Goal: Task Accomplishment & Management: Use online tool/utility

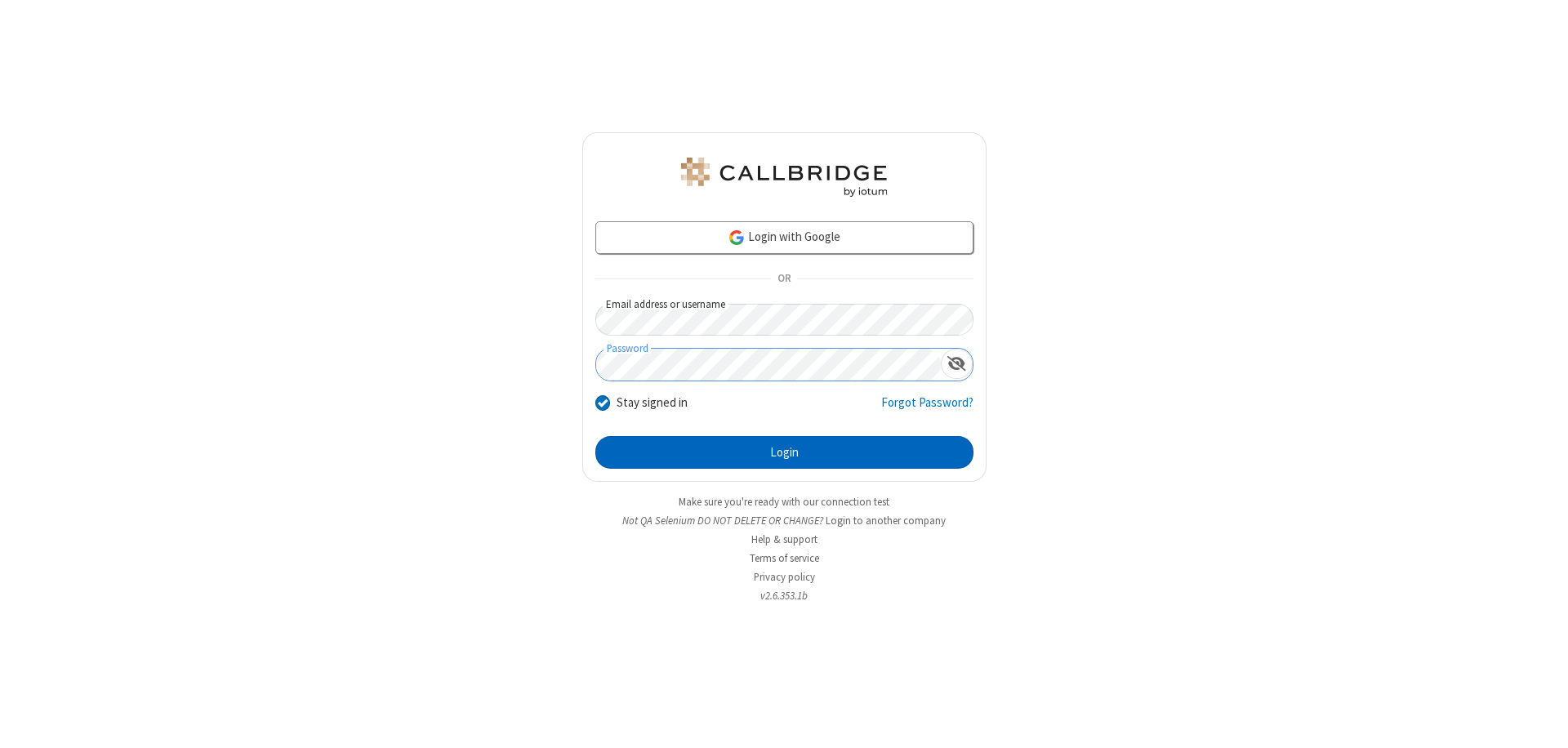
click at [784, 452] on button "Login" at bounding box center [784, 452] width 378 height 33
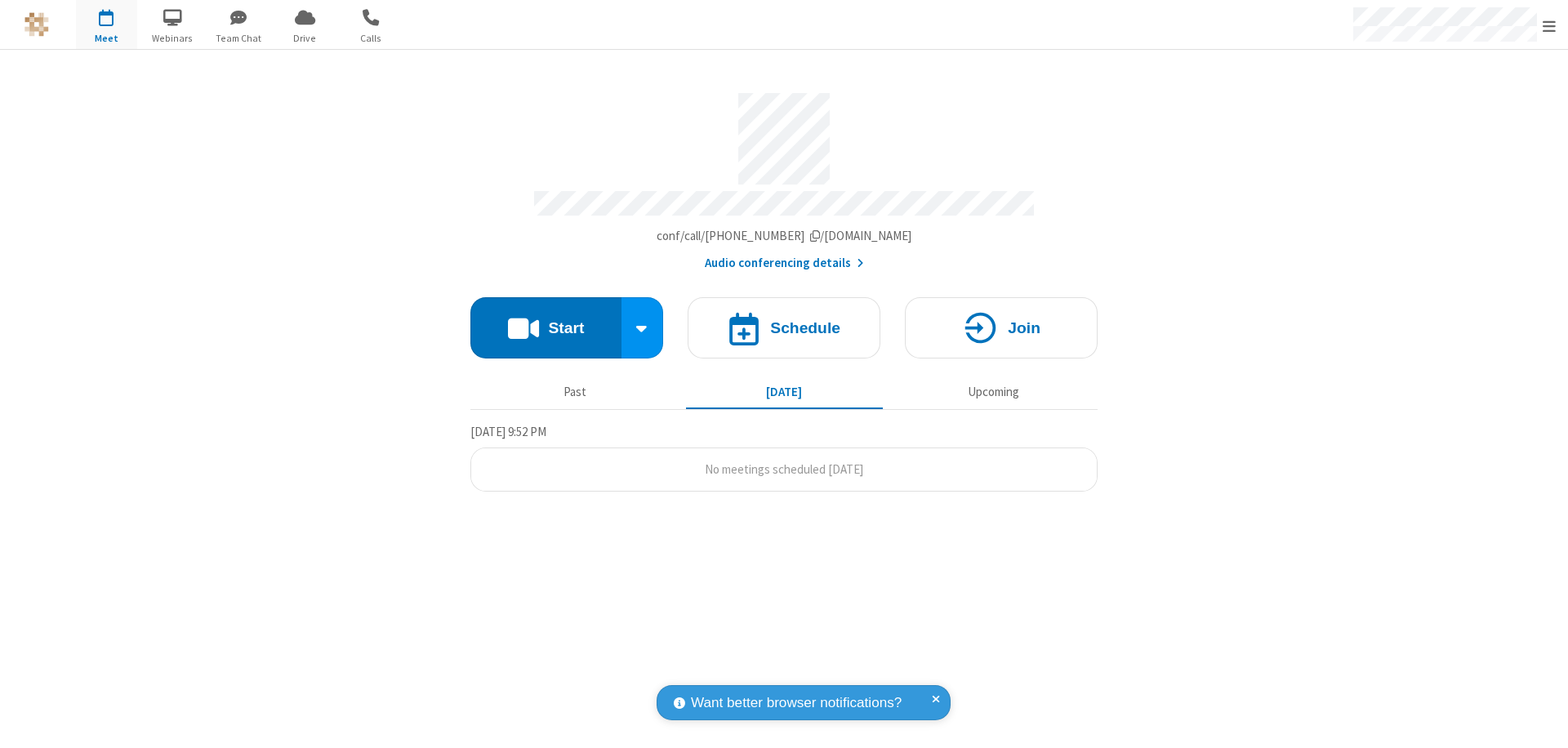
click at [546, 320] on button "Start" at bounding box center [546, 328] width 151 height 62
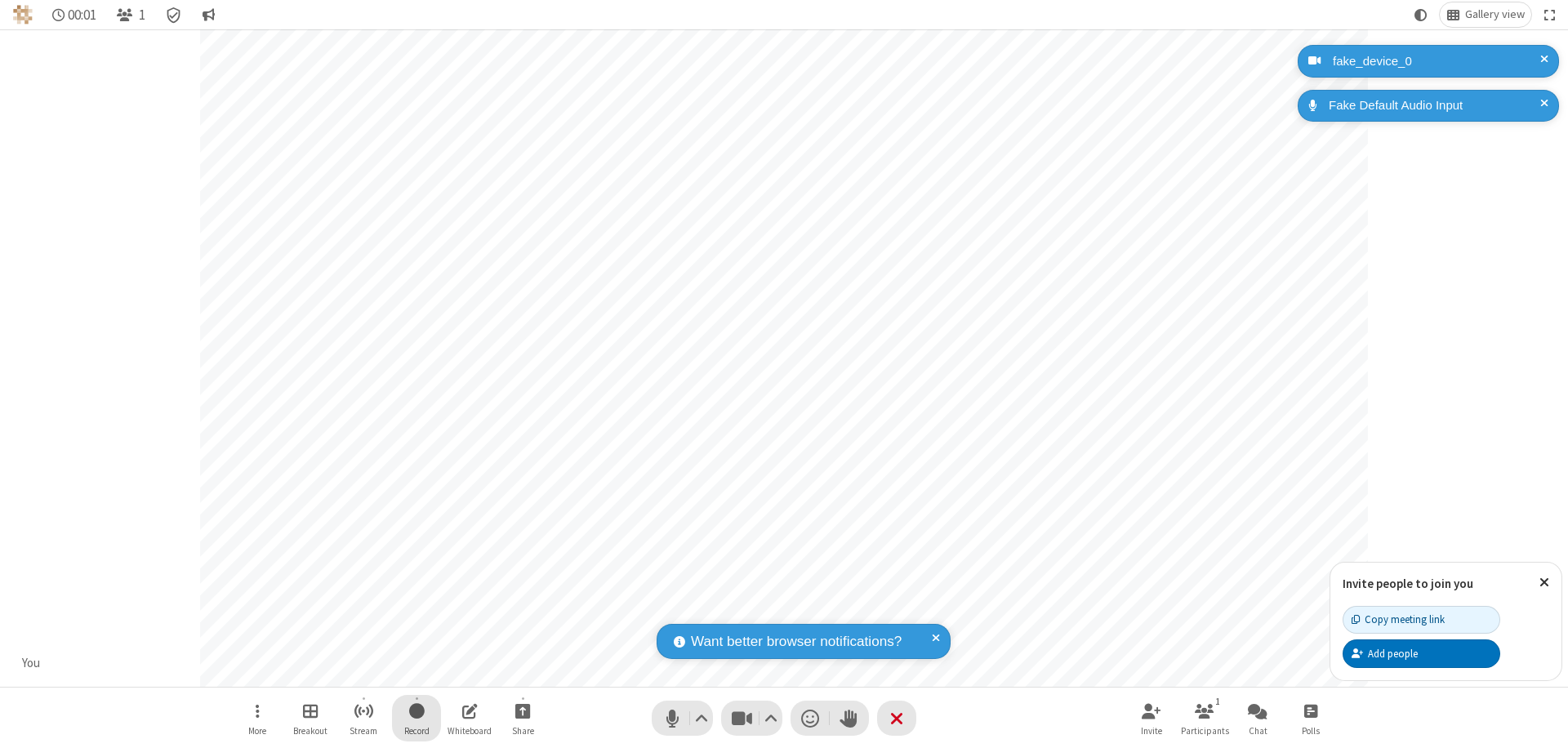
click at [416, 718] on span "Start recording" at bounding box center [417, 710] width 16 height 20
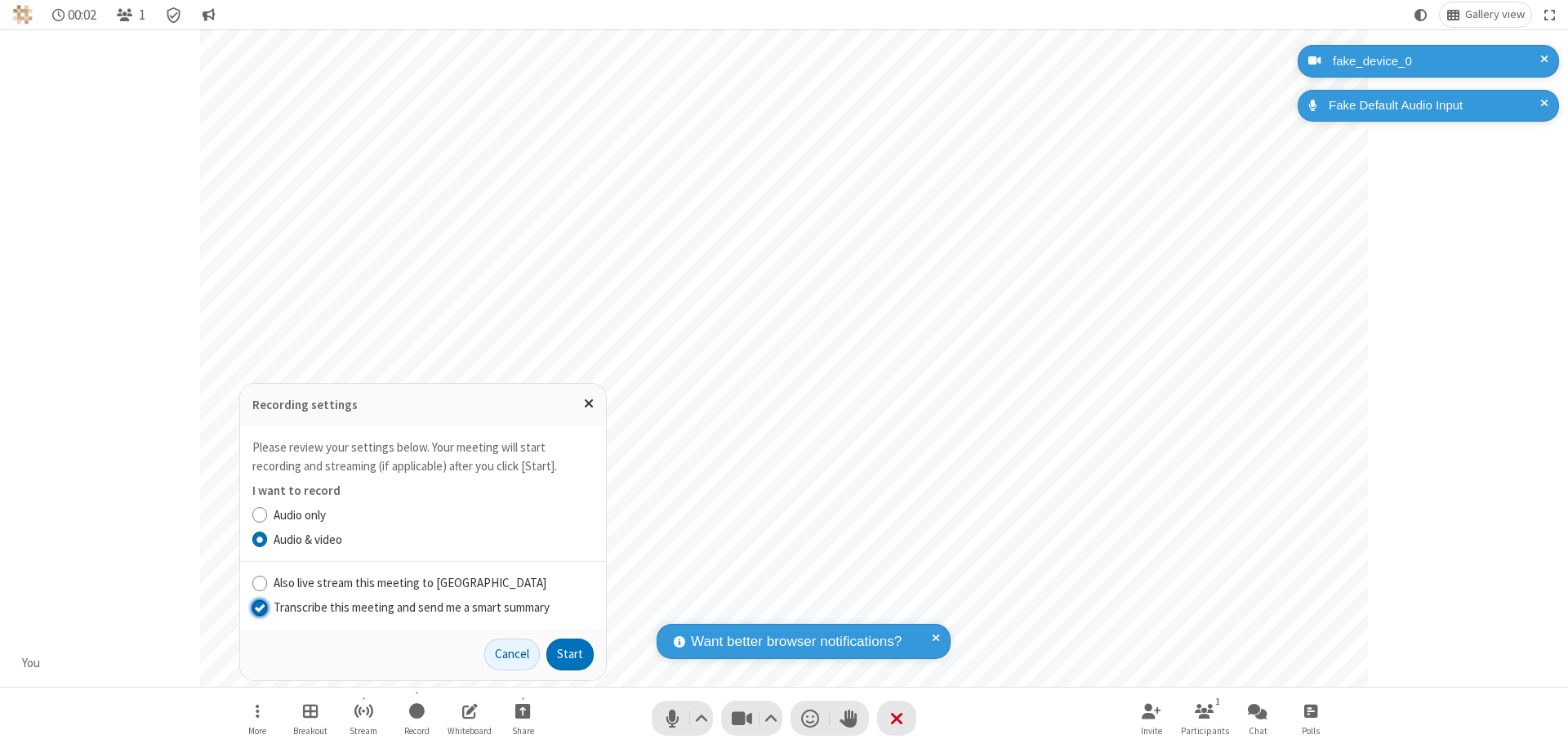
click at [259, 606] on input "Transcribe this meeting and send me a smart summary" at bounding box center [260, 606] width 16 height 17
click at [433, 539] on label "Audio & video" at bounding box center [434, 539] width 320 height 18
click at [267, 539] on input "Audio & video" at bounding box center [260, 539] width 16 height 17
click at [570, 654] on button "Start" at bounding box center [570, 655] width 48 height 33
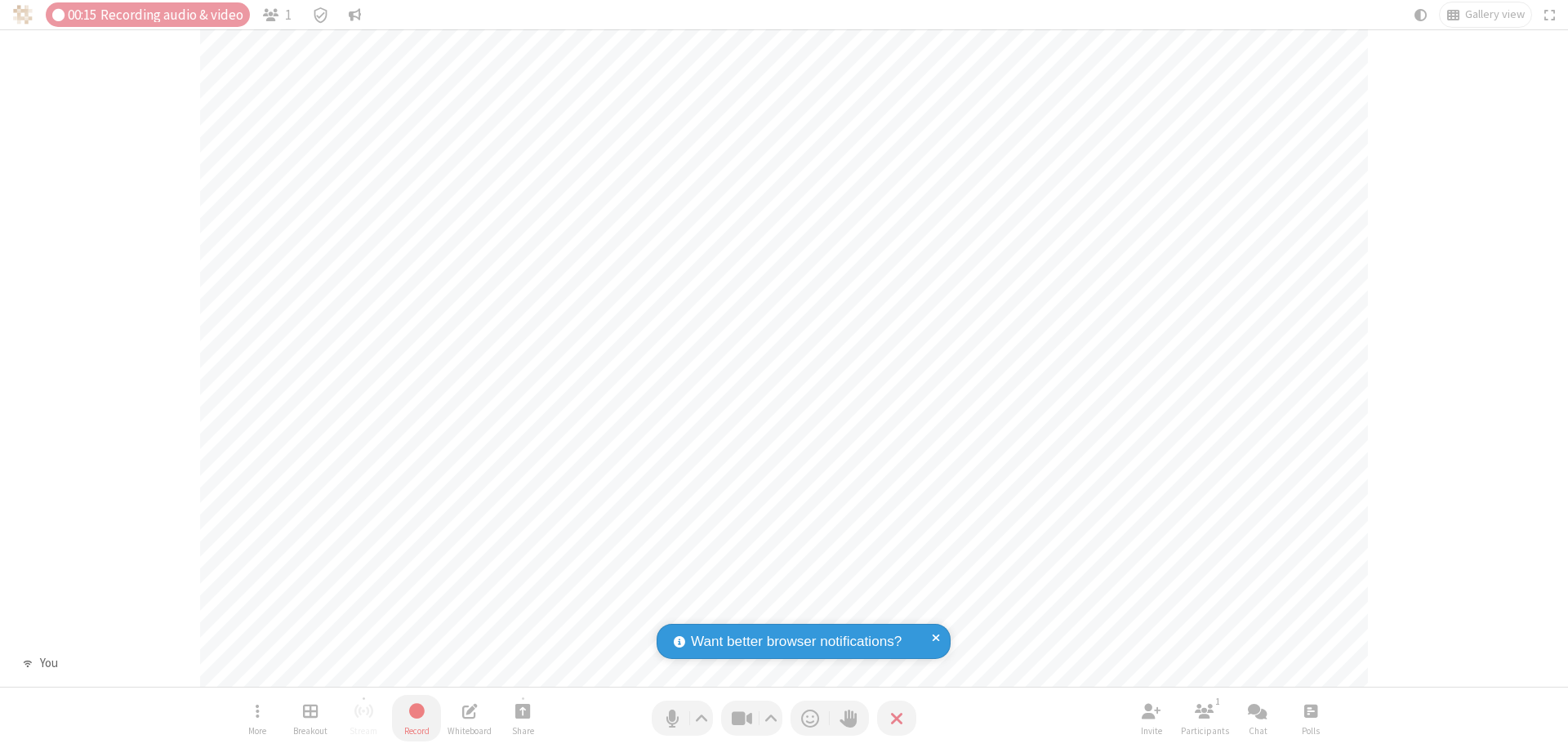
click at [416, 718] on span "Stop recording" at bounding box center [415, 710] width 18 height 20
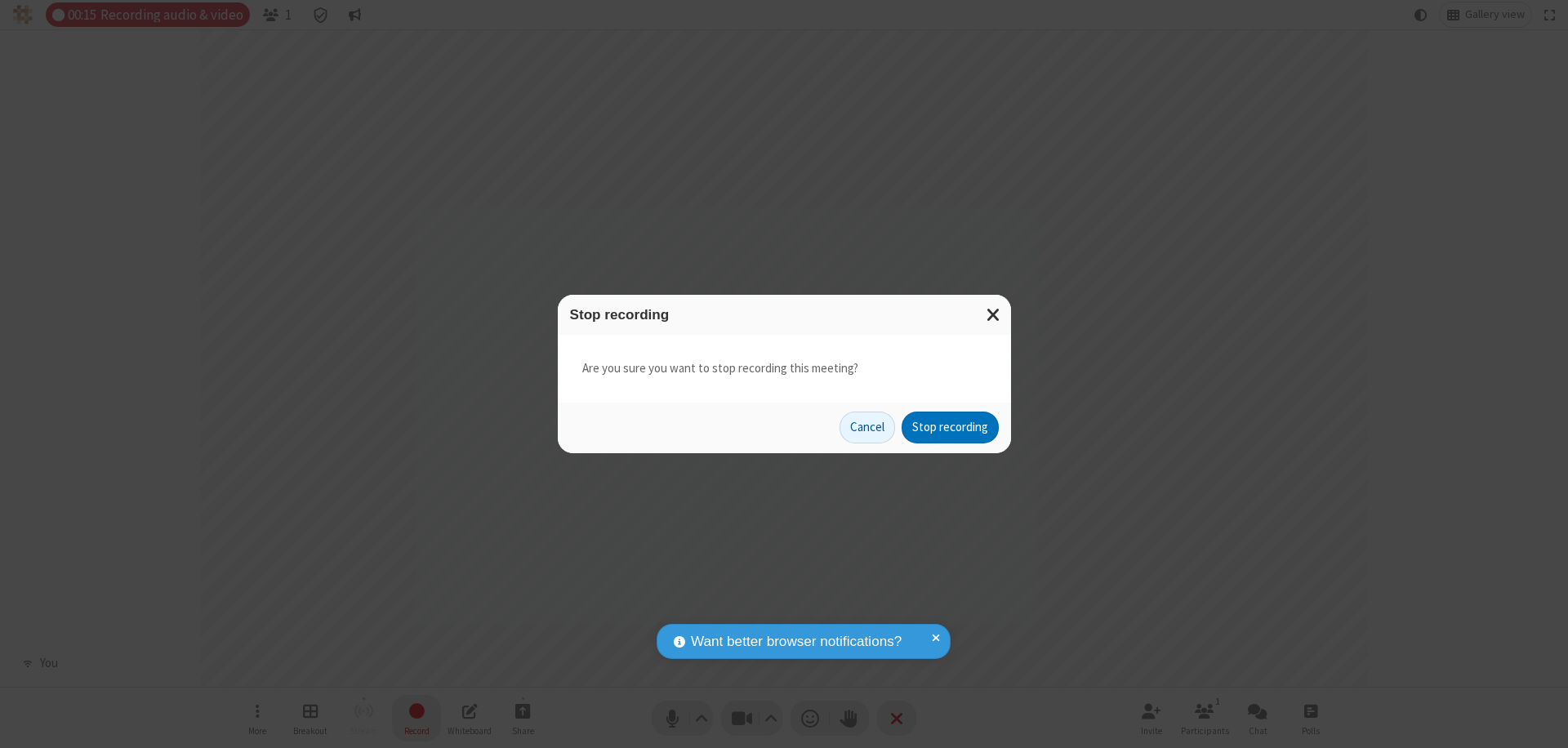
click at [949, 427] on button "Stop recording" at bounding box center [949, 428] width 97 height 33
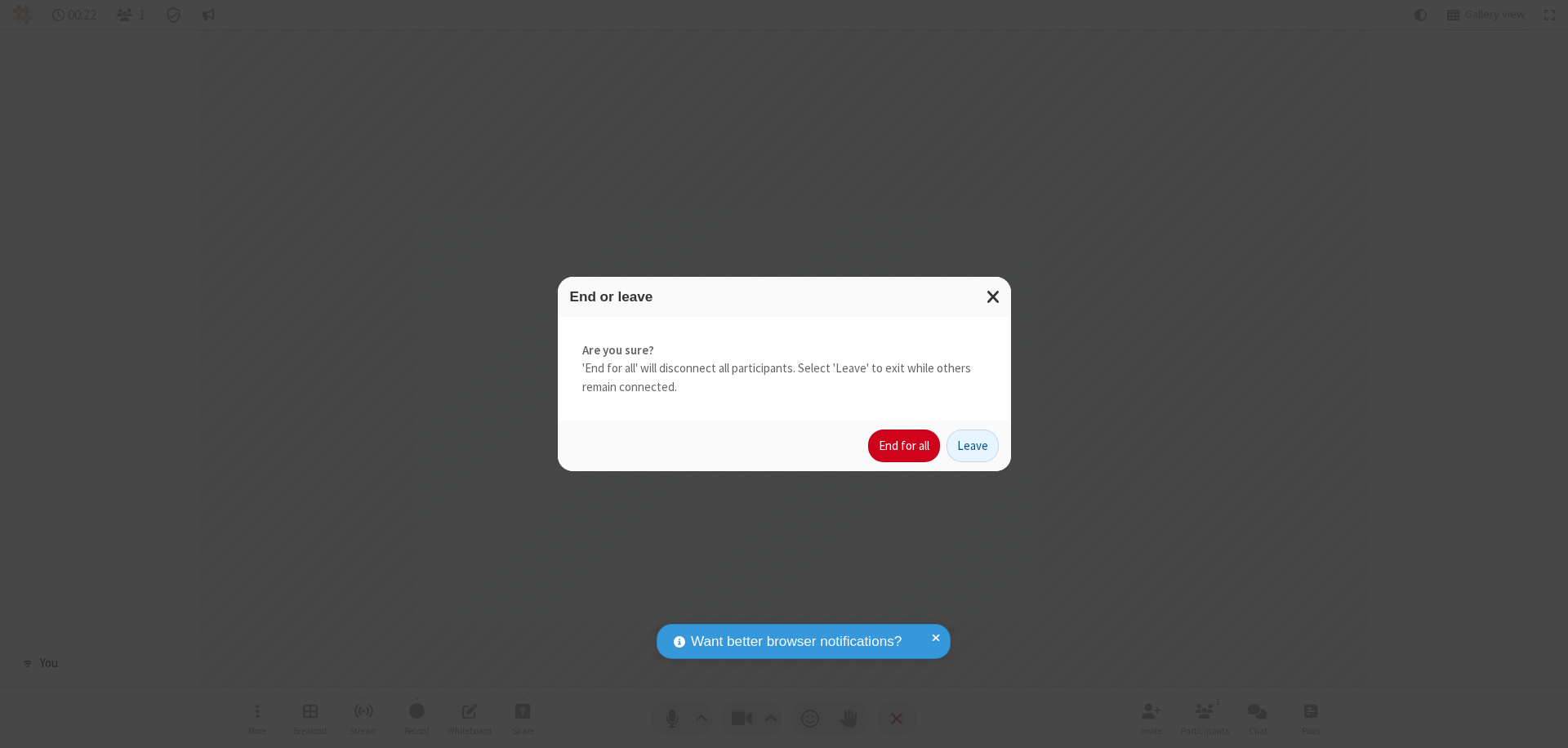
click at [905, 446] on button "End for all" at bounding box center [904, 445] width 72 height 33
